Goal: Find specific page/section: Find specific page/section

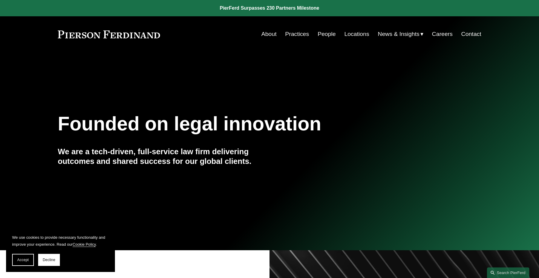
click at [325, 34] on link "People" at bounding box center [326, 33] width 18 height 11
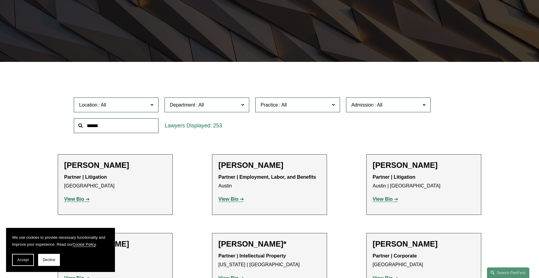
scroll to position [118, 0]
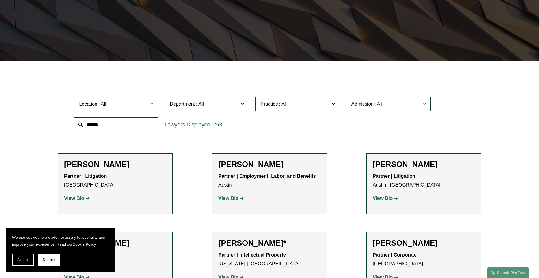
click at [99, 126] on input "text" at bounding box center [116, 125] width 85 height 15
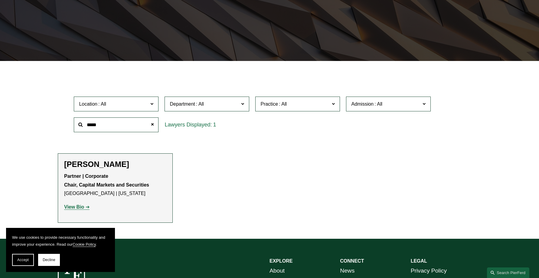
type input "*****"
click at [86, 208] on link "View Bio" at bounding box center [76, 207] width 25 height 5
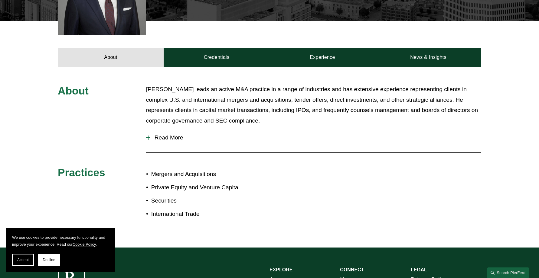
scroll to position [230, 0]
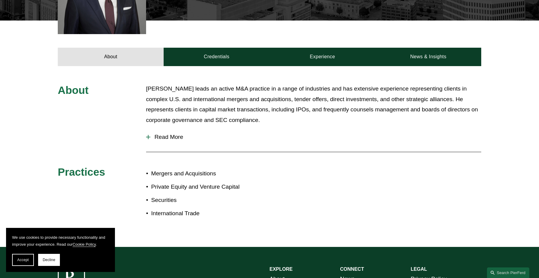
click at [162, 138] on span "Read More" at bounding box center [315, 137] width 331 height 7
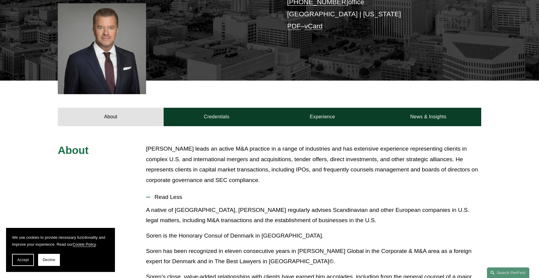
scroll to position [168, 0]
